Goal: Task Accomplishment & Management: Manage account settings

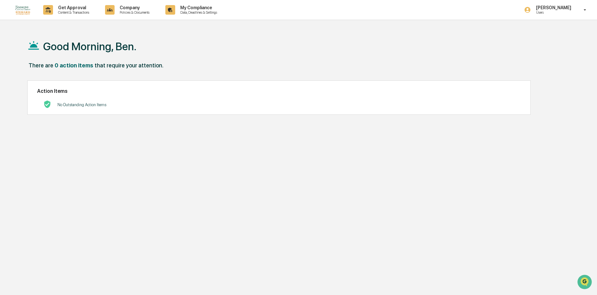
click at [71, 14] on p "Content & Transactions" at bounding box center [72, 12] width 39 height 4
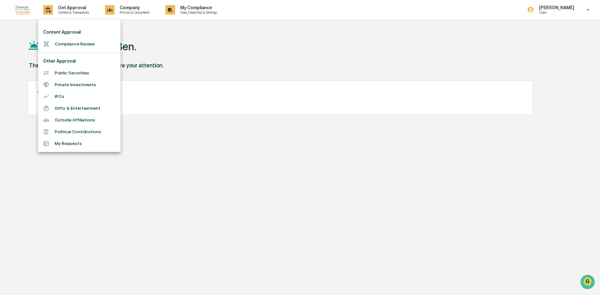
click at [209, 50] on div at bounding box center [300, 147] width 600 height 295
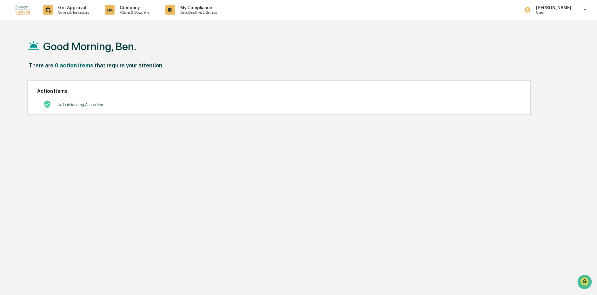
click at [210, 12] on p "Data, Deadlines & Settings" at bounding box center [197, 12] width 45 height 4
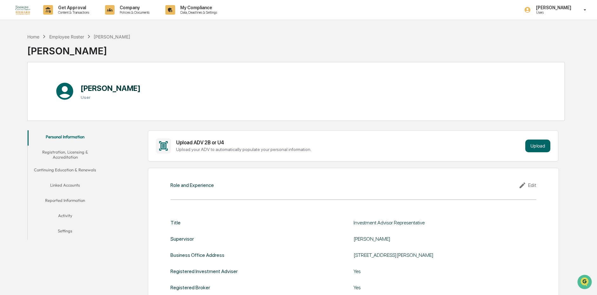
click at [66, 187] on button "Linked Accounts" at bounding box center [65, 185] width 75 height 15
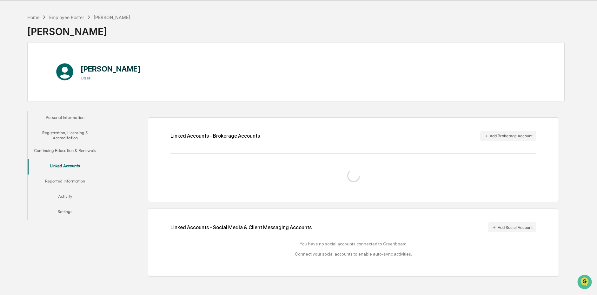
scroll to position [30, 0]
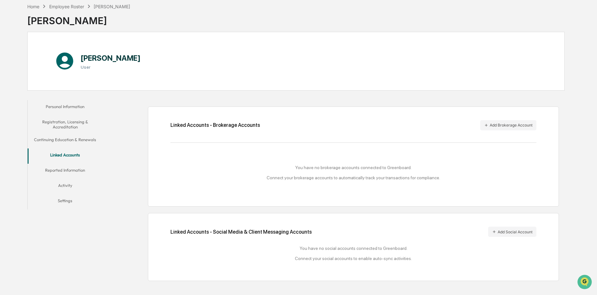
click at [490, 122] on button "Add Brokerage Account" at bounding box center [508, 125] width 56 height 10
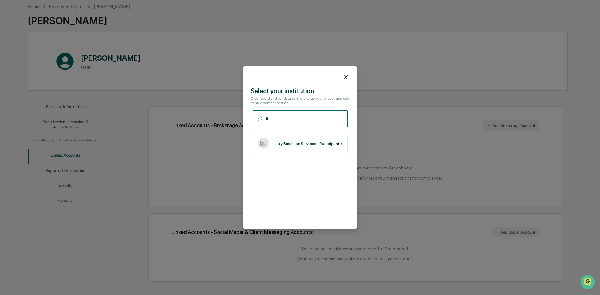
type input "*"
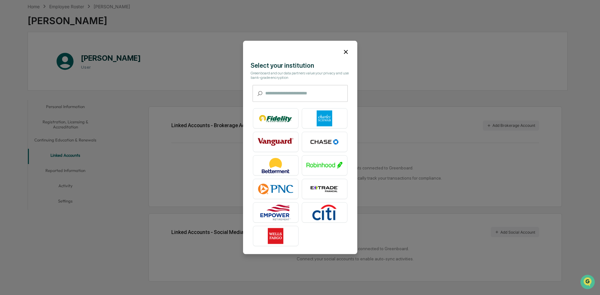
click at [318, 114] on img at bounding box center [325, 118] width 36 height 16
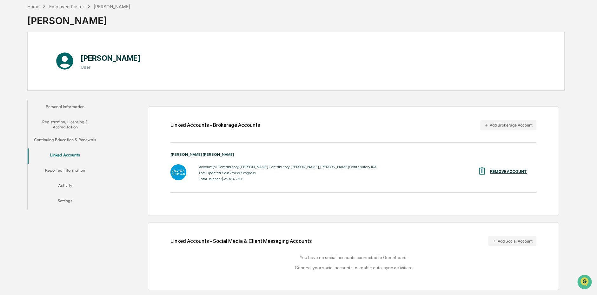
click at [500, 127] on button "Add Brokerage Account" at bounding box center [508, 125] width 56 height 10
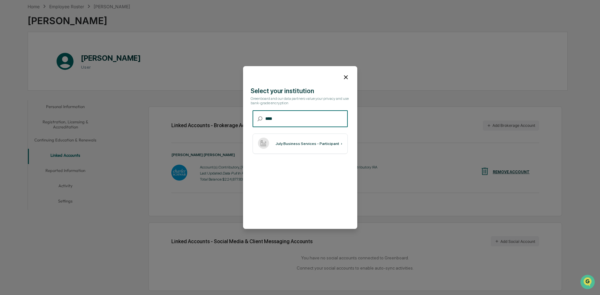
type input "****"
click at [317, 145] on div "July Business Services - Participant" at bounding box center [308, 143] width 64 height 4
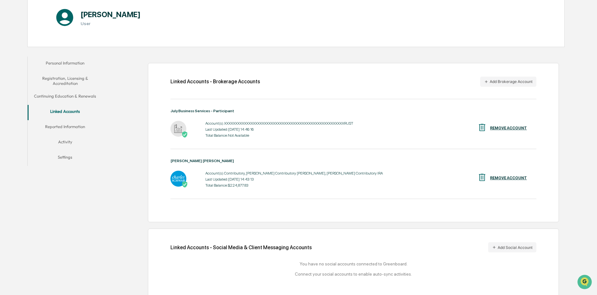
scroll to position [78, 0]
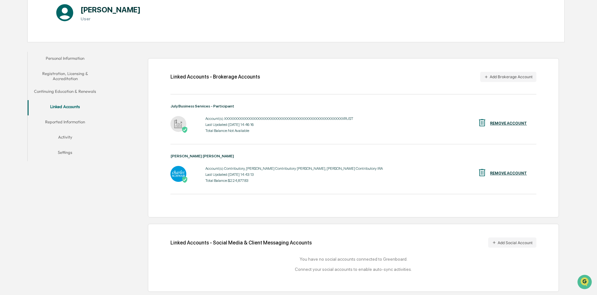
click at [526, 242] on button "Add Social Account" at bounding box center [512, 242] width 48 height 10
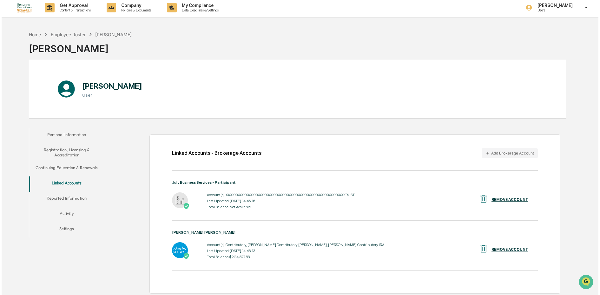
scroll to position [0, 0]
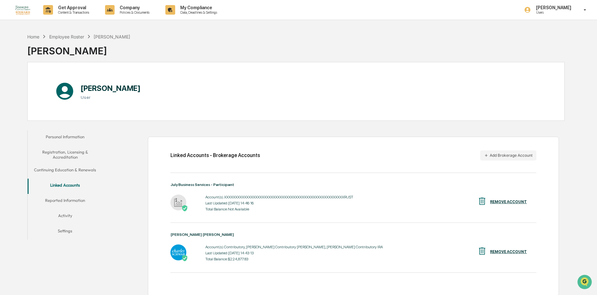
drag, startPoint x: 587, startPoint y: 7, endPoint x: 588, endPoint y: 11, distance: 4.2
click at [588, 7] on icon at bounding box center [585, 10] width 11 height 6
click at [533, 29] on li "Logout" at bounding box center [550, 32] width 89 height 12
